Goal: Contribute content

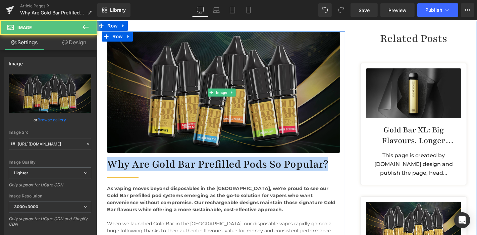
click at [220, 70] on img at bounding box center [223, 92] width 233 height 122
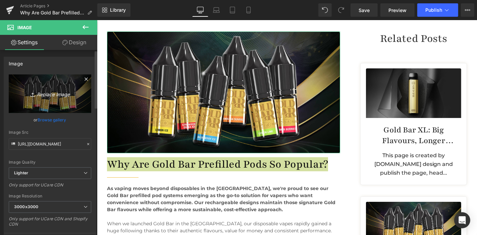
click at [54, 86] on link "Replace Image" at bounding box center [50, 94] width 83 height 39
type input "C:\fakepath\Why-Are-Gold-Bar-Prefilled-Pods-So-Popular.jpg"
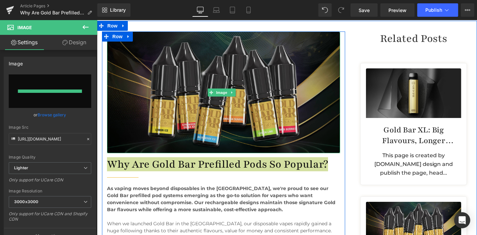
type input "https://ucarecdn.com/4505bb49-c16e-4e92-917e-921bad304caf/-/format/auto/-/previ…"
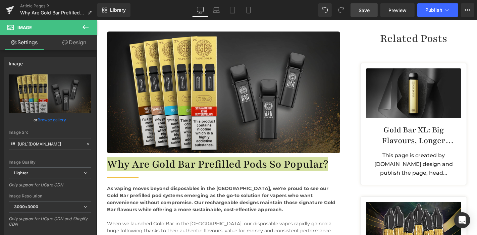
click at [371, 12] on link "Save" at bounding box center [364, 9] width 27 height 13
click at [363, 9] on span "Save" at bounding box center [364, 10] width 11 height 7
click at [359, 11] on link "Save" at bounding box center [364, 9] width 27 height 13
click at [399, 9] on span "Preview" at bounding box center [398, 10] width 18 height 7
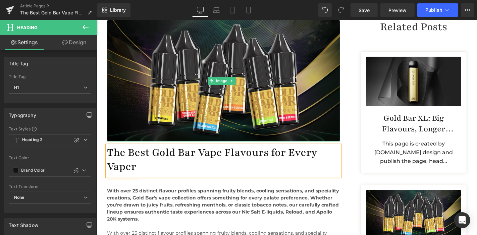
scroll to position [80, 0]
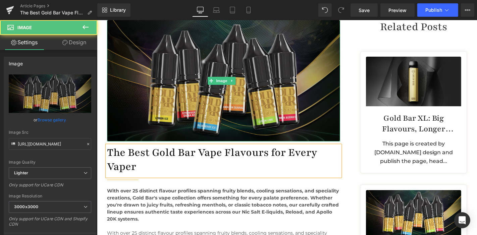
click at [225, 97] on img at bounding box center [223, 80] width 233 height 122
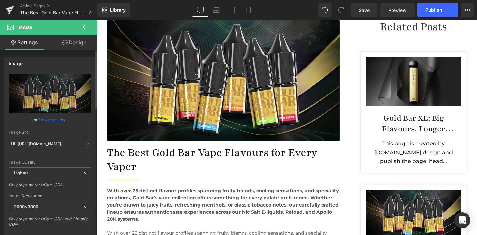
click at [56, 121] on link "Browse gallery" at bounding box center [52, 120] width 29 height 12
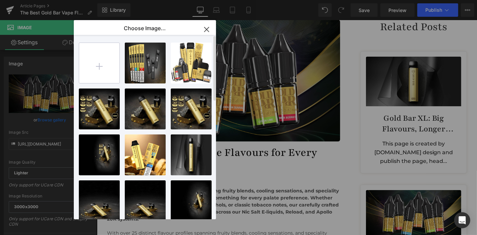
click at [102, 62] on input "file" at bounding box center [99, 63] width 40 height 40
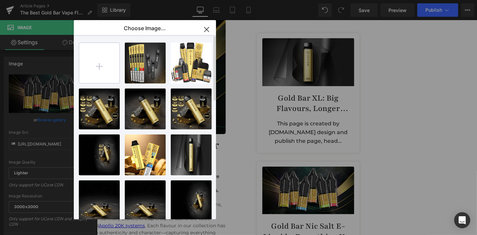
scroll to position [79, 0]
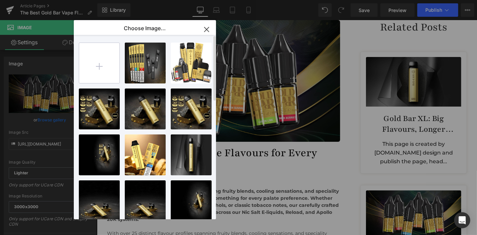
type input "C:\fakepath\The-Best-Gold-Bar-Vape-Flavours-for-Every-Vaper.jpg"
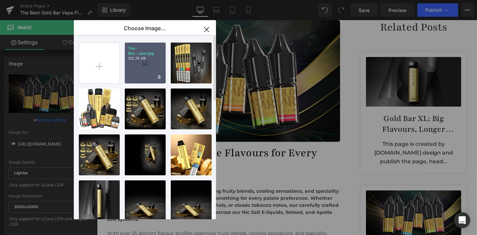
click at [149, 66] on div "The-Bes...aper.jpg 125.78 KB" at bounding box center [145, 63] width 41 height 41
type input "https://ucarecdn.com/3b49828d-d9e3-4a19-b2a2-a4f0062d1aa1/-/format/auto/-/previ…"
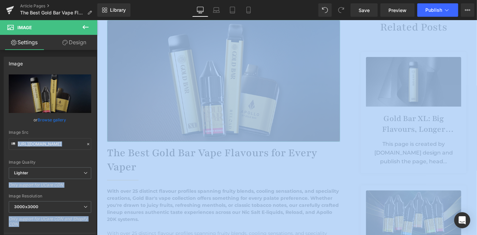
drag, startPoint x: 163, startPoint y: 138, endPoint x: 398, endPoint y: 40, distance: 254.4
click at [354, 13] on link "Save" at bounding box center [364, 9] width 27 height 13
click at [362, 9] on span "Save" at bounding box center [364, 10] width 11 height 7
click at [393, 7] on span "Preview" at bounding box center [398, 10] width 18 height 7
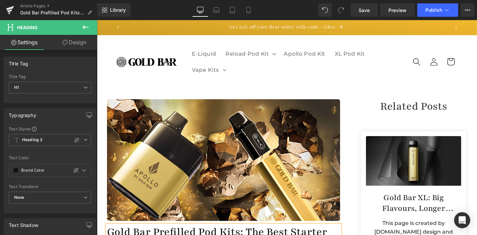
click at [180, 130] on img at bounding box center [223, 160] width 233 height 122
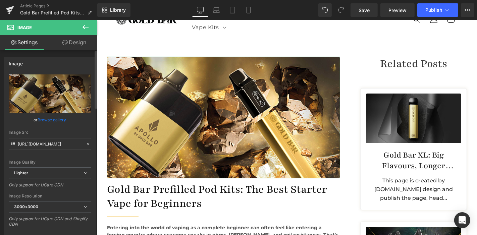
click at [43, 121] on link "Browse gallery" at bounding box center [52, 120] width 29 height 12
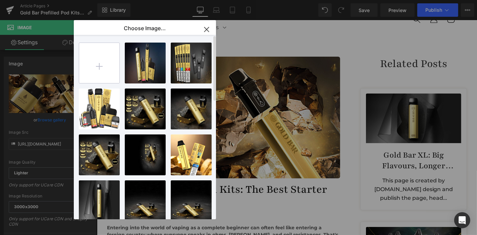
click at [97, 67] on input "file" at bounding box center [99, 63] width 40 height 40
type input "C:\fakepath\Gold-Bar-Prefilled-Pod-Kits-The-Best-Starter-Vape-for-Beginners.jpg"
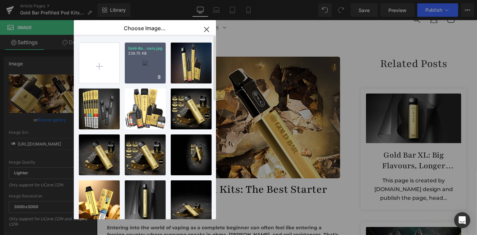
click at [137, 65] on div "Gold-Ba...ners.jpg 238.75 KB" at bounding box center [145, 63] width 41 height 41
type input "[URL][DOMAIN_NAME]"
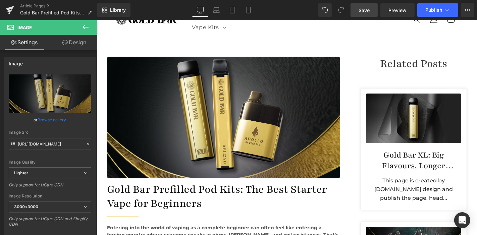
click at [364, 7] on span "Save" at bounding box center [364, 10] width 11 height 7
click at [370, 16] on link "Save" at bounding box center [364, 9] width 27 height 13
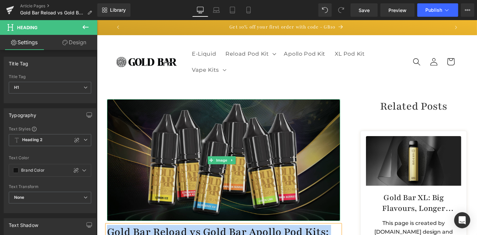
click at [209, 130] on img at bounding box center [223, 160] width 233 height 122
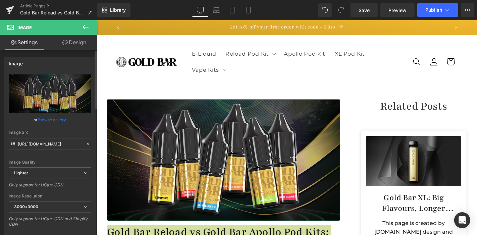
click at [54, 119] on link "Browse gallery" at bounding box center [52, 120] width 29 height 12
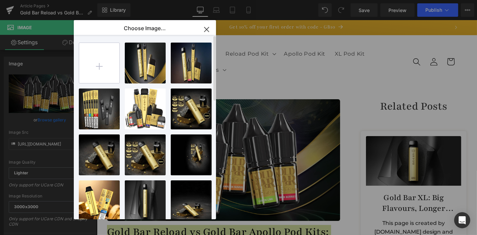
click at [92, 65] on input "file" at bounding box center [99, 63] width 40 height 40
type input "C:\fakepath\Gold-Bar-Reload-vs-Gold-Bar-Apollo-Pod-Kits-What's-the-Difference.j…"
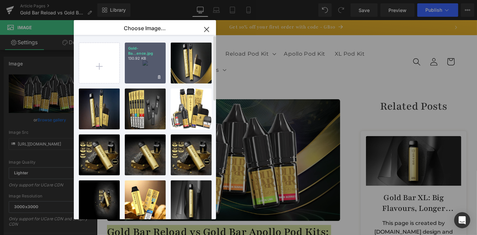
click at [152, 69] on div "Gold-Ba...ence.jpg 130.92 KB" at bounding box center [145, 63] width 41 height 41
type input "https://ucarecdn.com/c6b3f058-5b09-47b3-8f5d-c9db37323d97/-/format/auto/-/previ…"
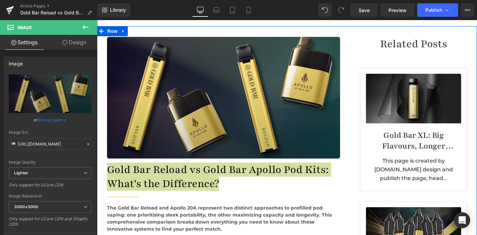
scroll to position [60, 0]
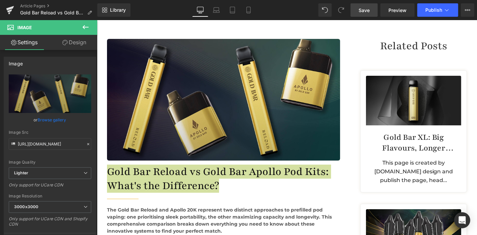
click at [369, 13] on span "Save" at bounding box center [364, 10] width 11 height 7
